Goal: Transaction & Acquisition: Book appointment/travel/reservation

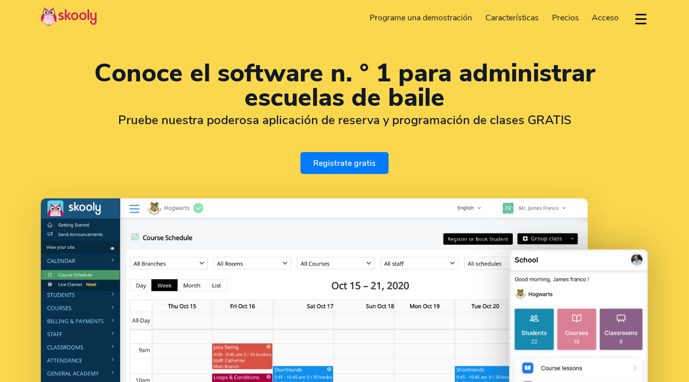
select select "es"
select select "34"
select select "[GEOGRAPHIC_DATA]"
select select "Europe/Madrid"
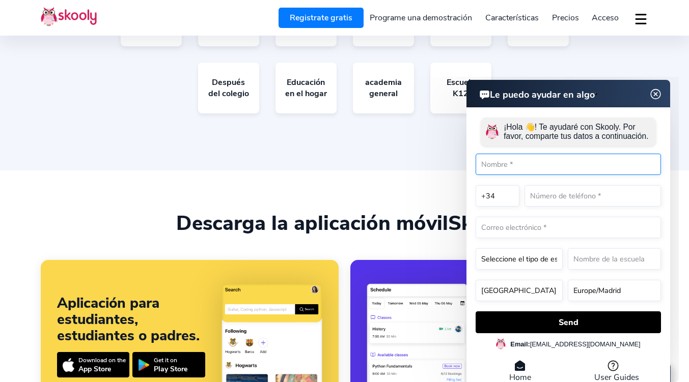
scroll to position [2020, 0]
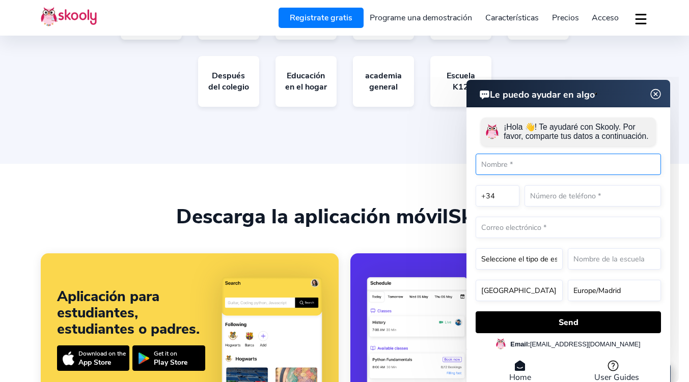
drag, startPoint x: 694, startPoint y: 49, endPoint x: 283, endPoint y: 219, distance: 444.1
click at [662, 96] on img at bounding box center [655, 94] width 19 height 13
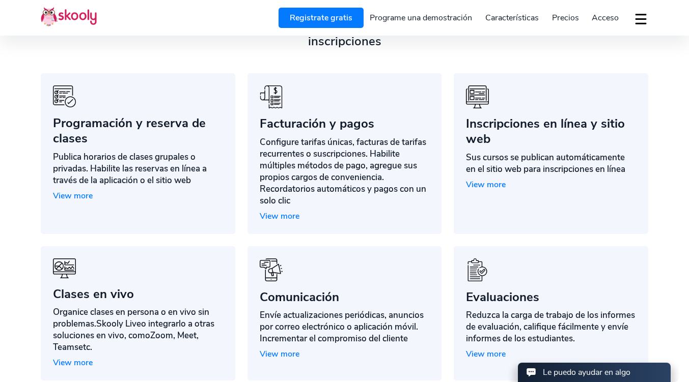
scroll to position [861, 0]
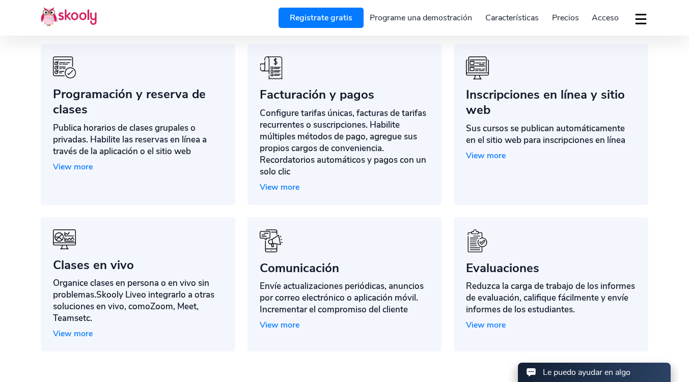
click at [83, 163] on span "View more" at bounding box center [73, 166] width 40 height 11
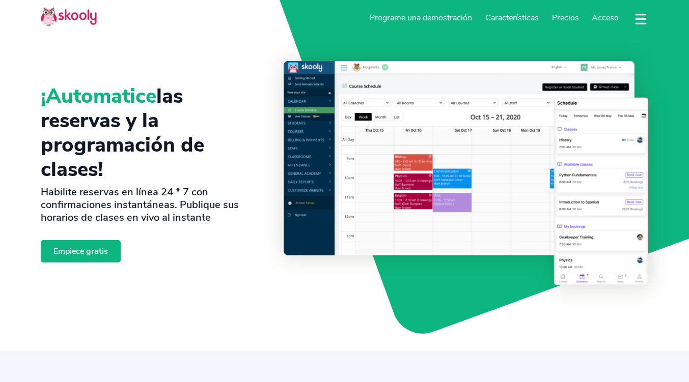
select select "es"
select select "34"
select select "[GEOGRAPHIC_DATA]"
select select "Europe/Madrid"
click at [450, 174] on img at bounding box center [466, 173] width 365 height 225
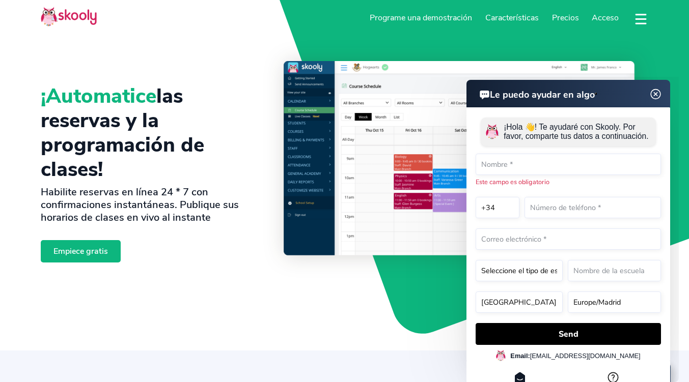
click at [656, 93] on img at bounding box center [655, 94] width 19 height 13
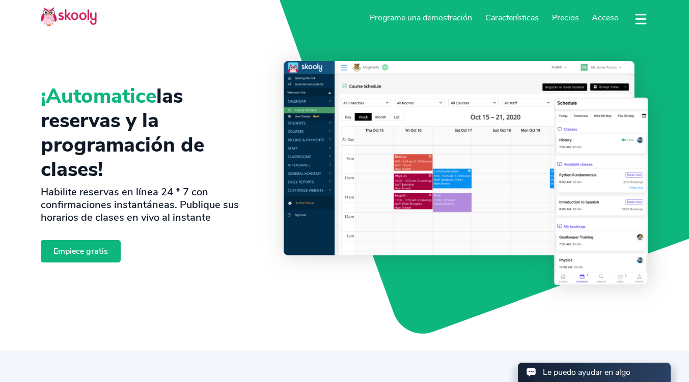
drag, startPoint x: 689, startPoint y: 39, endPoint x: 634, endPoint y: 74, distance: 65.5
click at [664, 72] on section "¡Automatice las reservas y la programación de clases! Habilite reservas en líne…" at bounding box center [344, 175] width 689 height 351
click at [260, 139] on h1 "¡Automatice las reservas y la programación de clases!" at bounding box center [154, 133] width 227 height 98
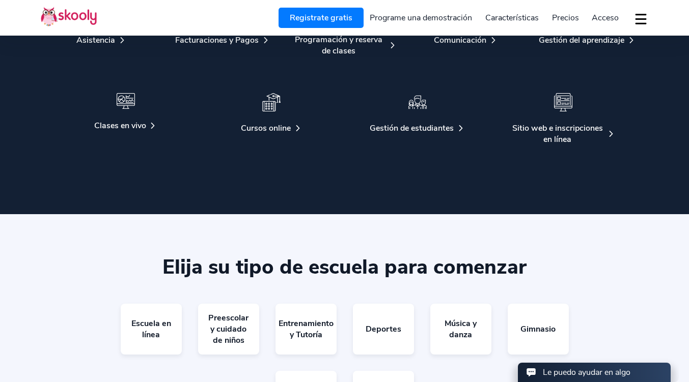
scroll to position [105, 0]
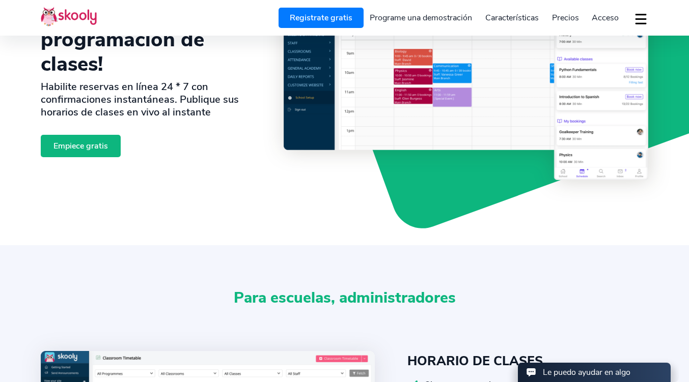
click at [408, 17] on link "Programe una demostración" at bounding box center [422, 18] width 116 height 16
